Goal: Transaction & Acquisition: Purchase product/service

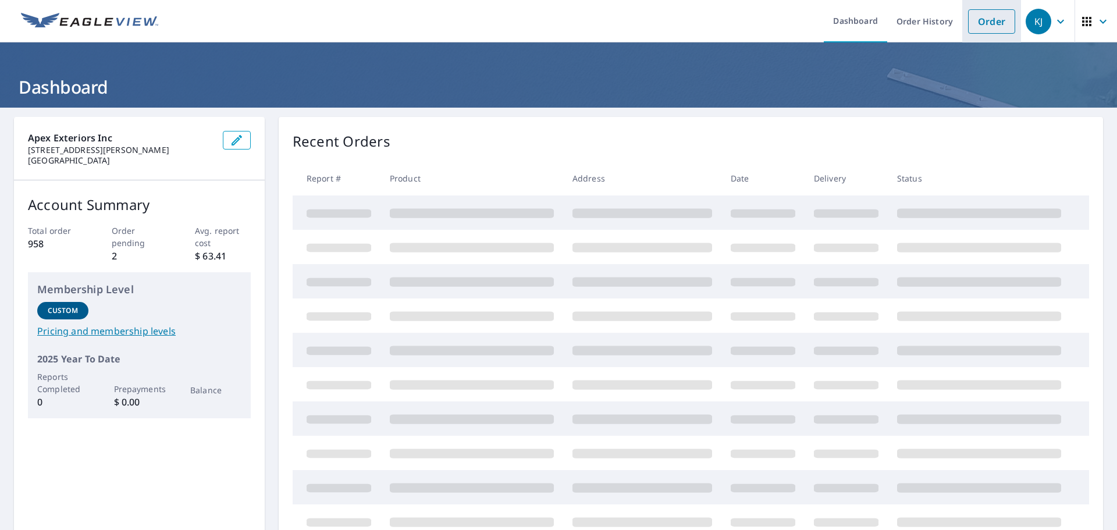
click at [975, 25] on link "Order" at bounding box center [991, 21] width 47 height 24
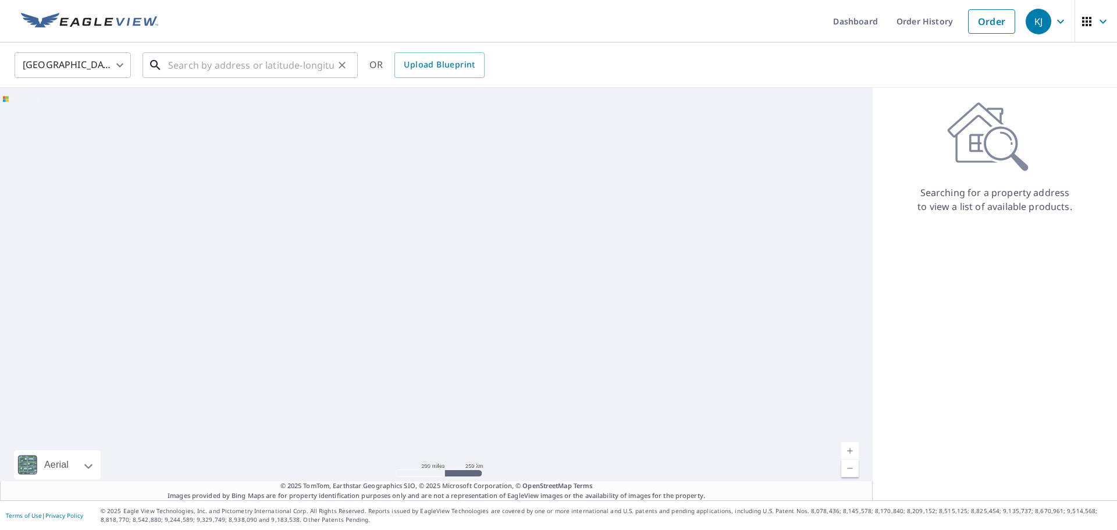
click at [232, 67] on input "text" at bounding box center [251, 65] width 166 height 33
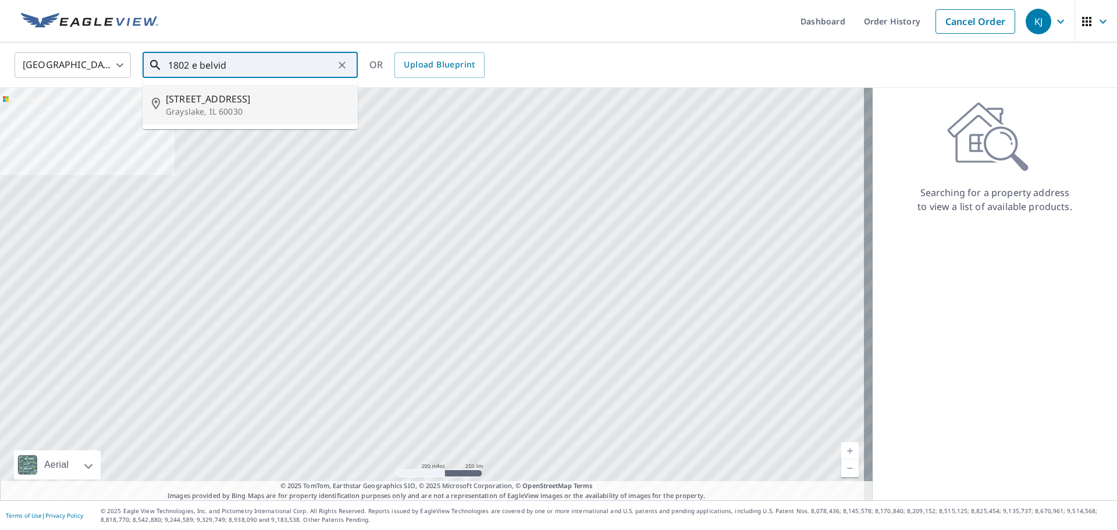
click at [217, 109] on p "Grayslake, IL 60030" at bounding box center [257, 112] width 183 height 12
type input "[STREET_ADDRESS][PERSON_NAME]"
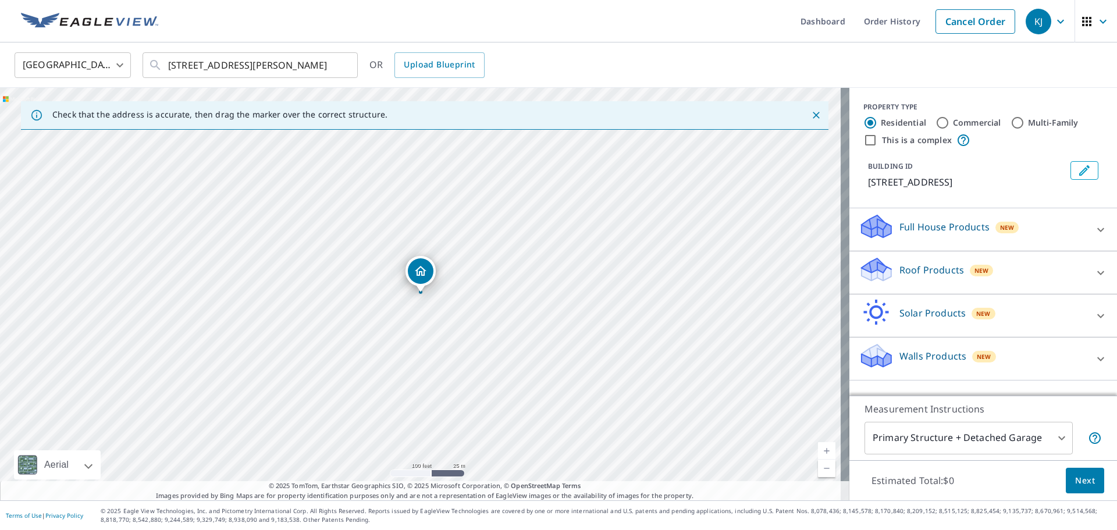
click at [935, 124] on input "Commercial" at bounding box center [942, 123] width 14 height 14
radio input "true"
type input "4"
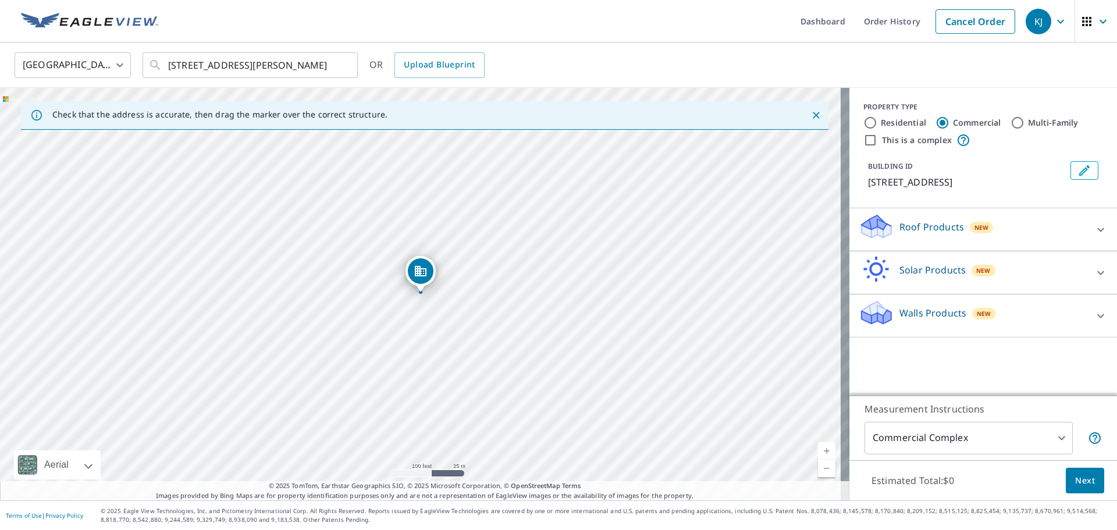
click at [1094, 226] on icon at bounding box center [1101, 230] width 14 height 14
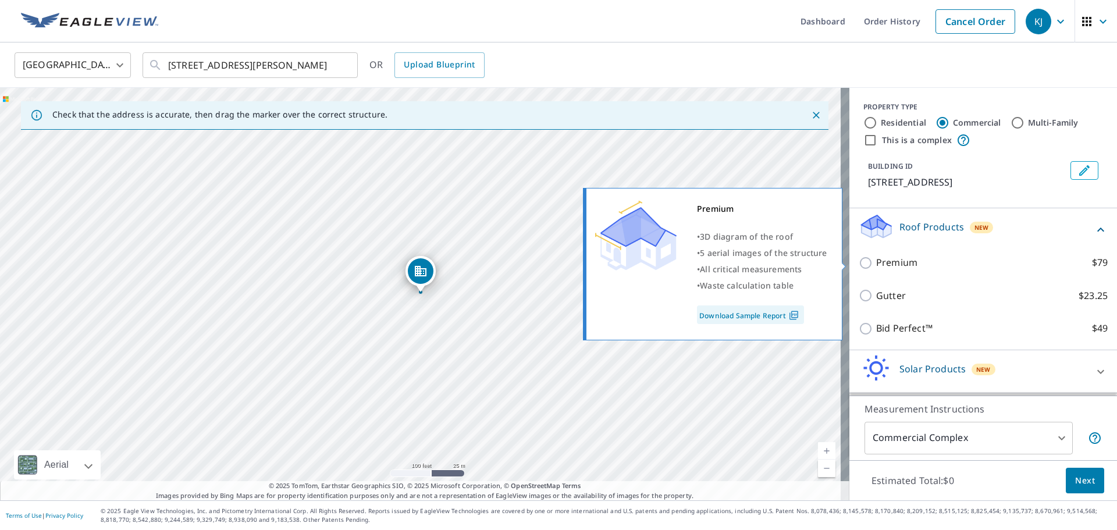
click at [859, 261] on input "Premium $79" at bounding box center [867, 263] width 17 height 14
checkbox input "true"
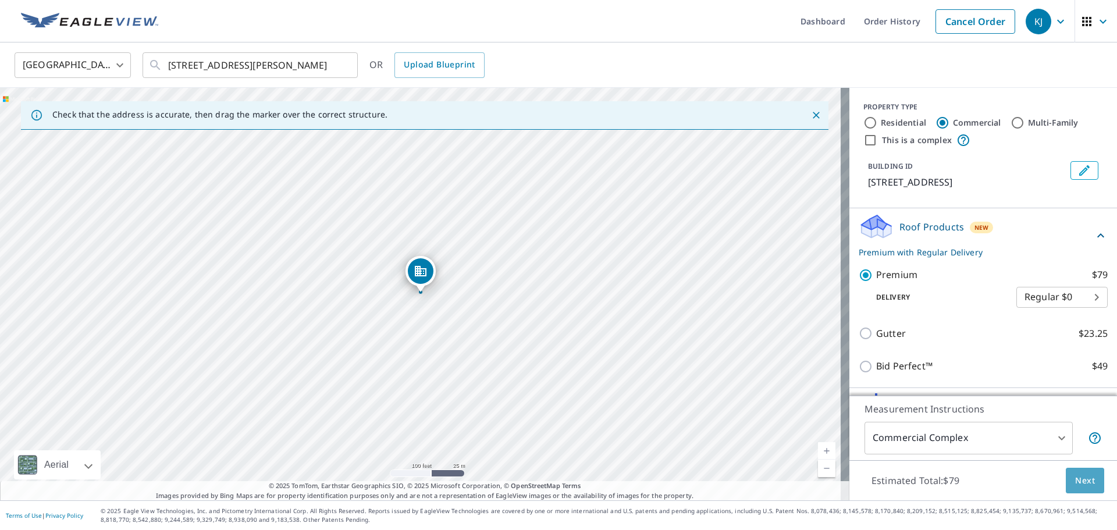
click at [1086, 473] on button "Next" at bounding box center [1085, 481] width 38 height 26
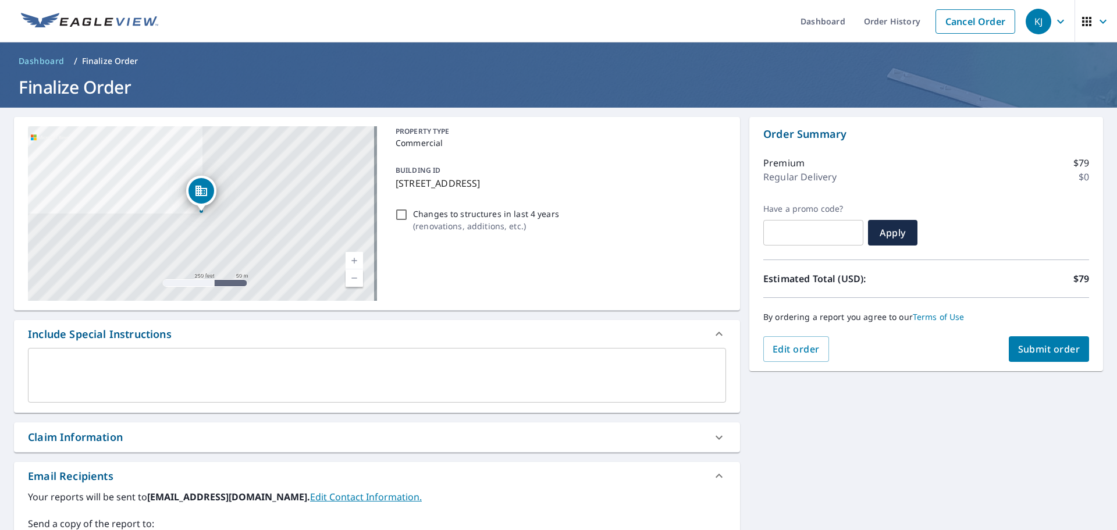
click at [1052, 343] on span "Submit order" at bounding box center [1049, 349] width 62 height 13
